Goal: Task Accomplishment & Management: Manage account settings

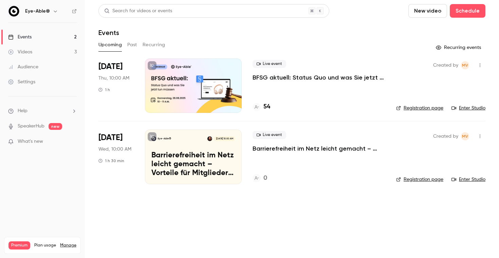
click at [286, 75] on p "BFSG aktuell: Status Quo und was Sie jetzt tun müssen" at bounding box center [319, 77] width 133 height 8
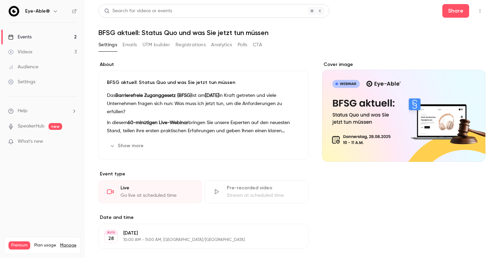
click at [481, 15] on button "button" at bounding box center [480, 10] width 11 height 11
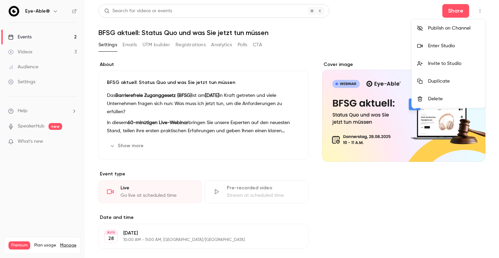
click at [458, 12] on div at bounding box center [249, 129] width 499 height 258
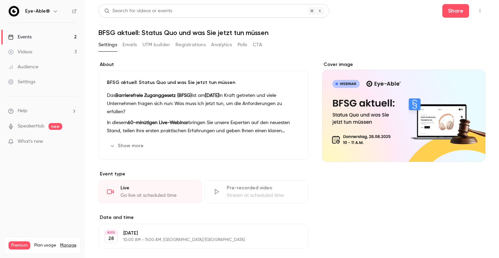
click at [458, 12] on button "Share" at bounding box center [455, 11] width 27 height 14
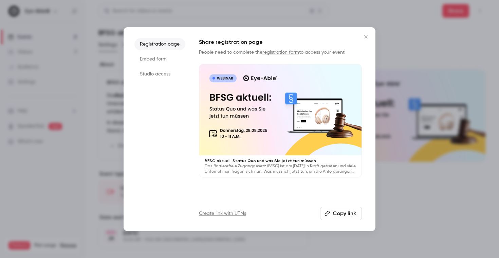
click at [161, 60] on li "Embed form" at bounding box center [159, 59] width 51 height 12
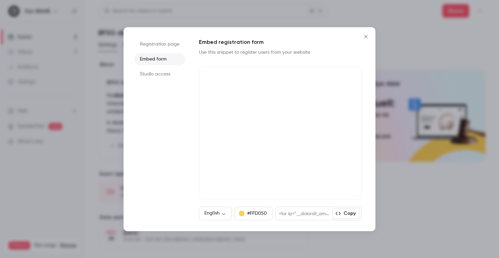
click at [144, 72] on li "Studio access" at bounding box center [159, 74] width 51 height 12
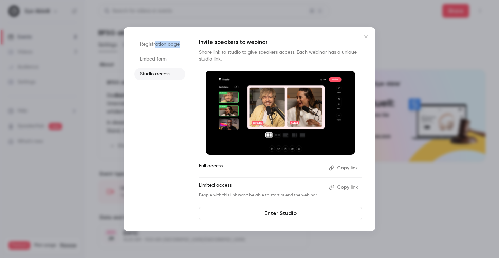
click at [154, 46] on li "Registration page" at bounding box center [159, 44] width 51 height 12
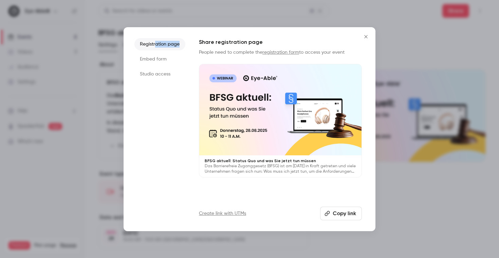
click at [364, 36] on icon "Close" at bounding box center [366, 36] width 8 height 5
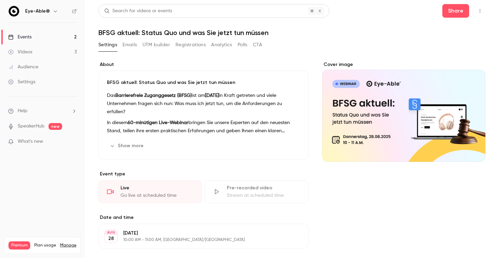
click at [135, 45] on button "Emails" at bounding box center [130, 44] width 14 height 11
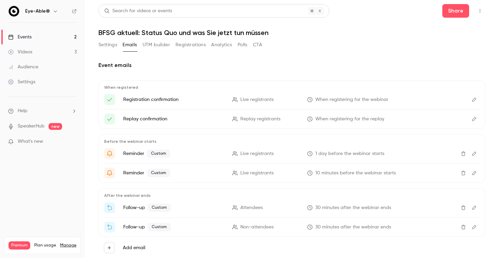
click at [117, 47] on button "Settings" at bounding box center [107, 44] width 19 height 11
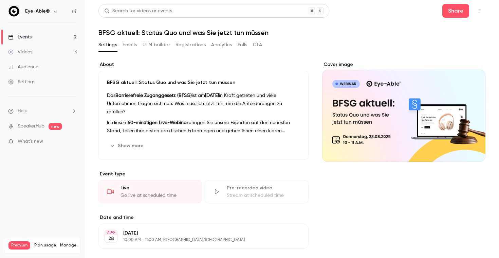
click at [64, 38] on link "Events 2" at bounding box center [42, 37] width 85 height 15
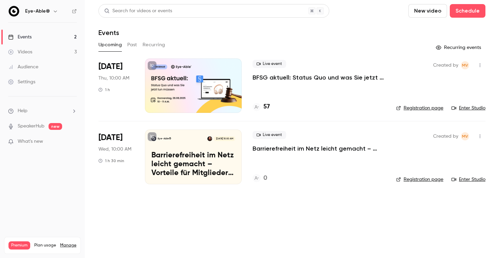
click at [429, 107] on link "Registration page" at bounding box center [419, 108] width 47 height 7
